Goal: Task Accomplishment & Management: Use online tool/utility

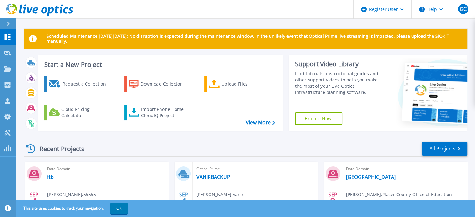
click at [12, 23] on div at bounding box center [11, 23] width 10 height 11
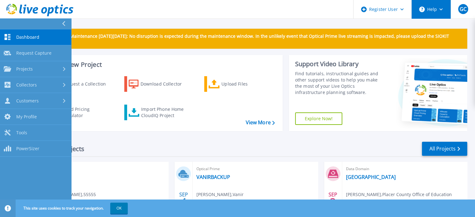
click at [447, 11] on button "Help" at bounding box center [430, 9] width 39 height 19
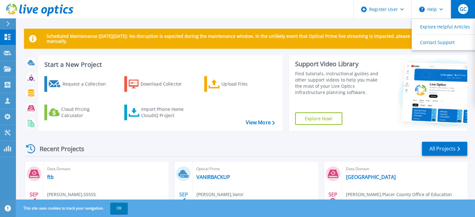
click at [466, 7] on span "GC" at bounding box center [462, 9] width 7 height 5
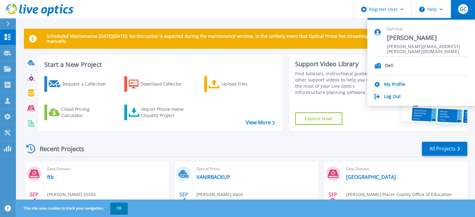
click at [334, 22] on div "Scheduled Maintenance [DATE][DATE]: No disruption is expected during the mainte…" at bounding box center [245, 176] width 459 height 353
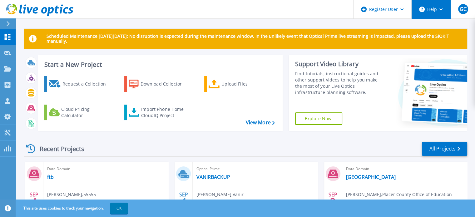
click at [430, 14] on button "Help" at bounding box center [430, 9] width 39 height 19
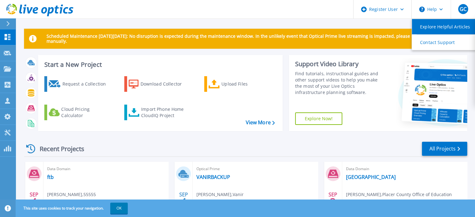
click at [427, 25] on link "Explore Helpful Articles" at bounding box center [447, 26] width 70 height 15
click at [424, 32] on link "Explore Helpful Articles" at bounding box center [447, 26] width 70 height 15
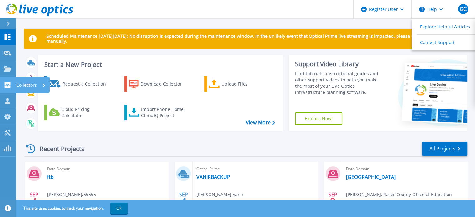
click at [8, 85] on icon at bounding box center [7, 85] width 7 height 6
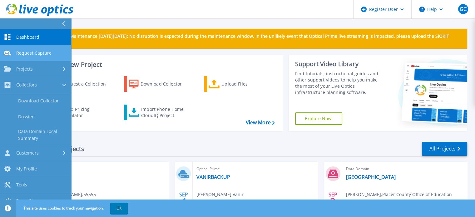
click at [37, 56] on link "Request Capture Request Capture" at bounding box center [35, 53] width 71 height 16
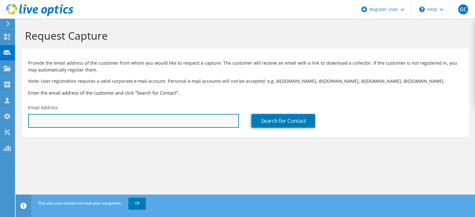
click at [145, 123] on input "text" at bounding box center [133, 121] width 211 height 14
type input "[PERSON_NAME][EMAIL_ADDRESS][PERSON_NAME][DOMAIN_NAME]"
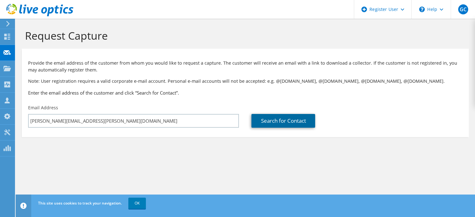
click at [275, 119] on link "Search for Contact" at bounding box center [283, 121] width 64 height 14
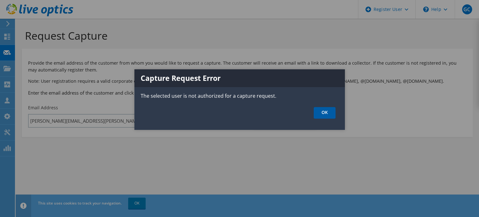
click at [326, 112] on link "OK" at bounding box center [325, 113] width 22 height 12
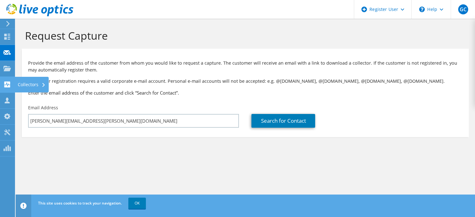
click at [42, 85] on icon at bounding box center [43, 85] width 2 height 4
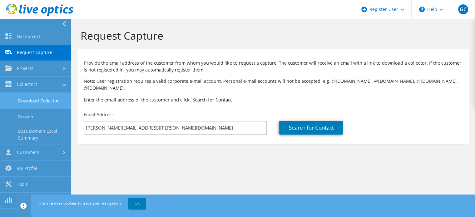
click at [42, 100] on link "Download Collector" at bounding box center [35, 101] width 71 height 16
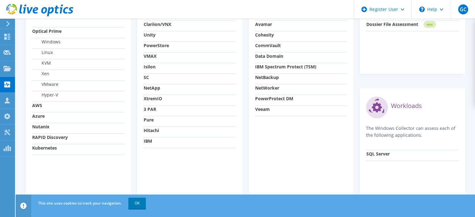
scroll to position [276, 0]
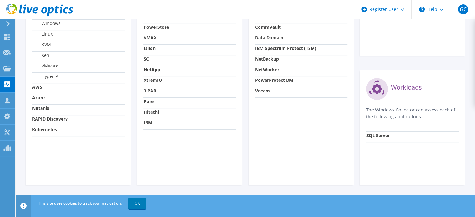
click at [385, 137] on strong "SQL Server" at bounding box center [377, 135] width 23 height 6
